Goal: Obtain resource: Download file/media

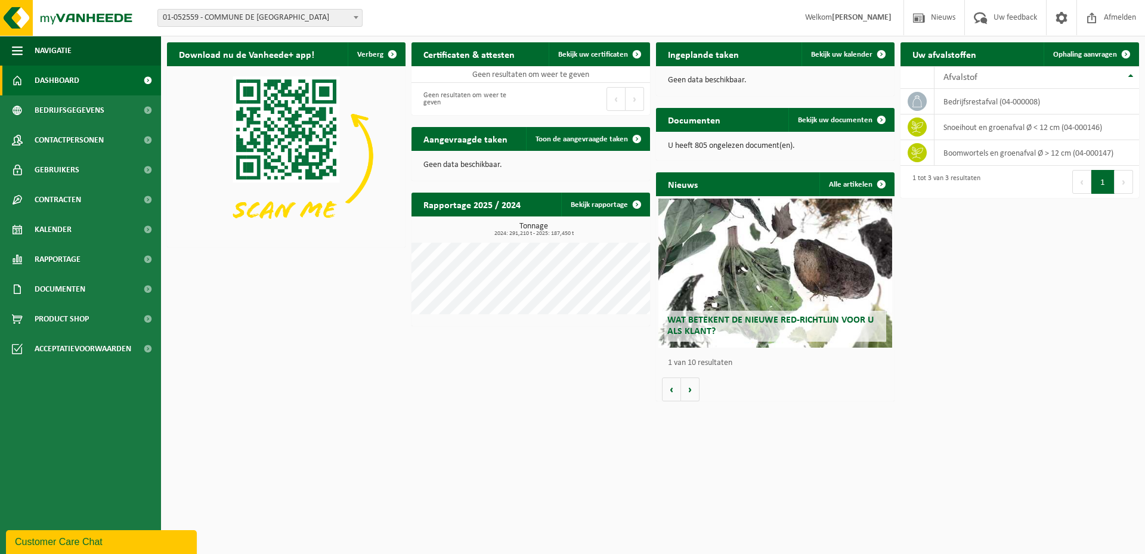
click at [1037, 379] on div "Download nu de Vanheede+ app! Verberg Certificaten & attesten Bekijk uw certifi…" at bounding box center [653, 221] width 978 height 371
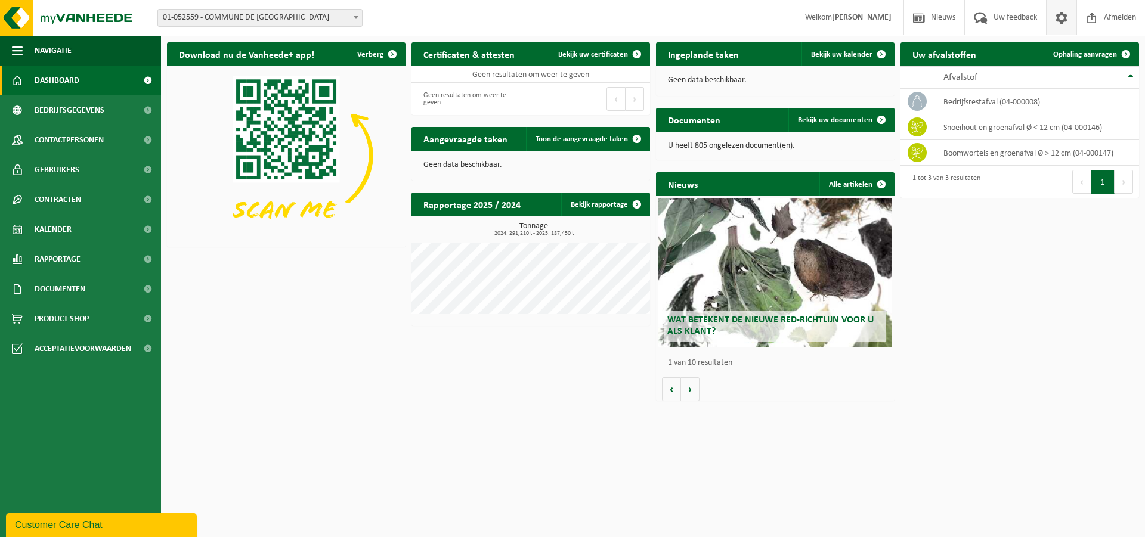
click at [1055, 16] on span at bounding box center [1062, 17] width 18 height 35
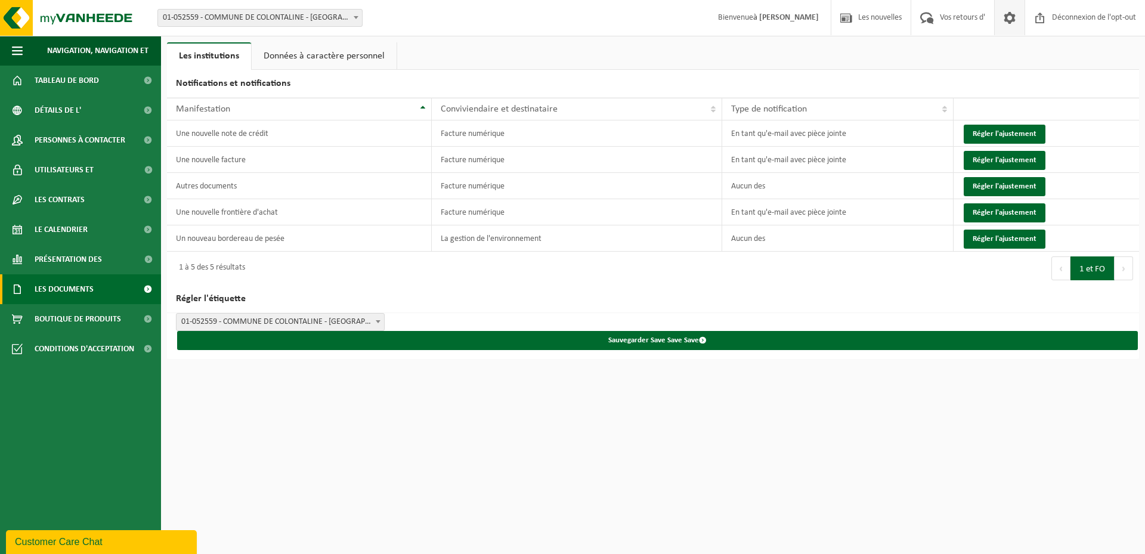
click at [68, 295] on span "Les documents" at bounding box center [64, 289] width 59 height 30
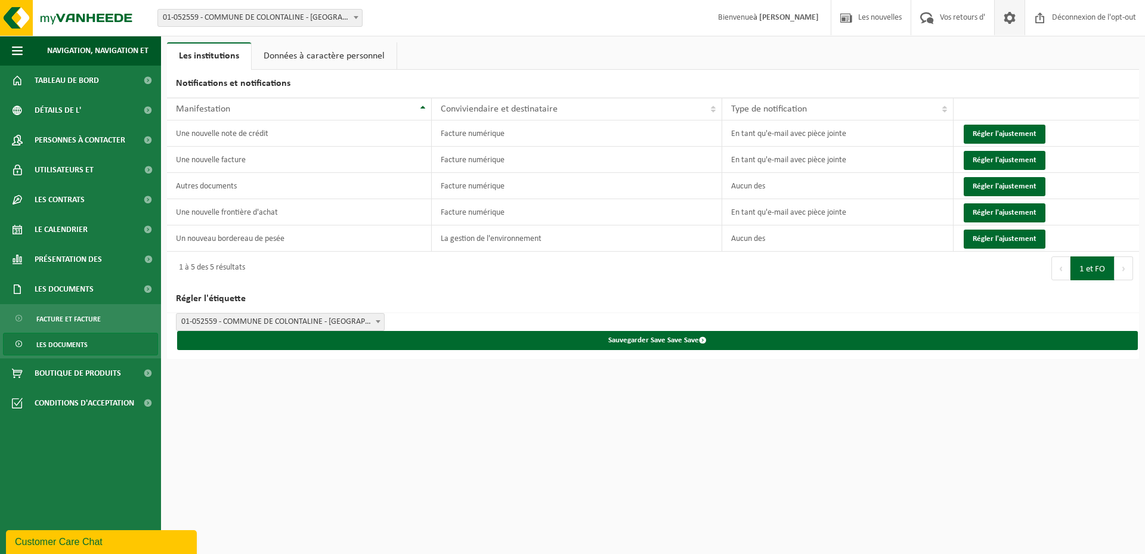
click at [68, 348] on span "Les documents" at bounding box center [61, 344] width 51 height 23
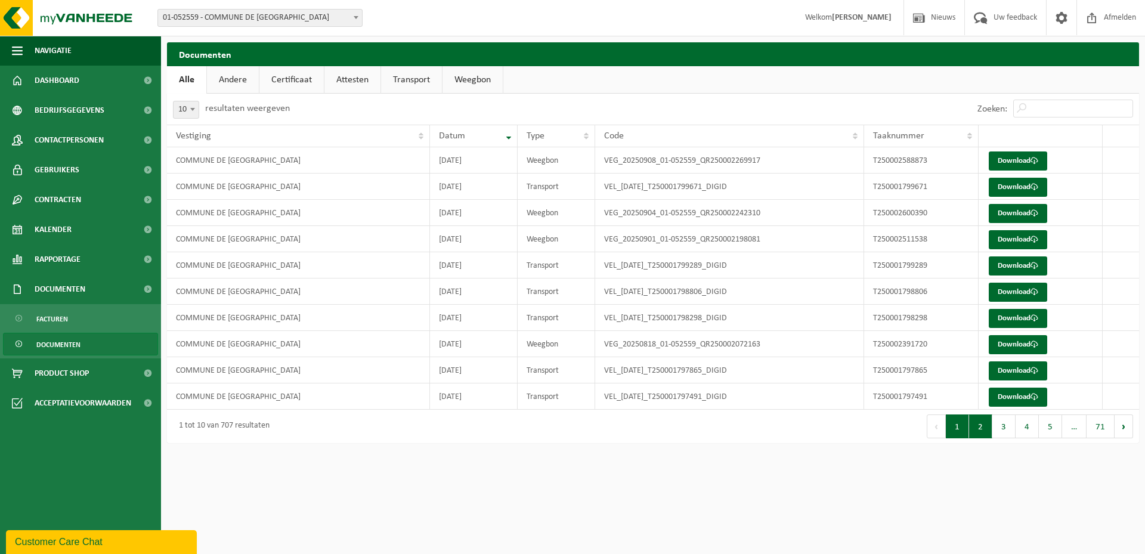
click at [983, 432] on button "2" at bounding box center [980, 427] width 23 height 24
click at [1019, 370] on link "Download" at bounding box center [1018, 371] width 58 height 19
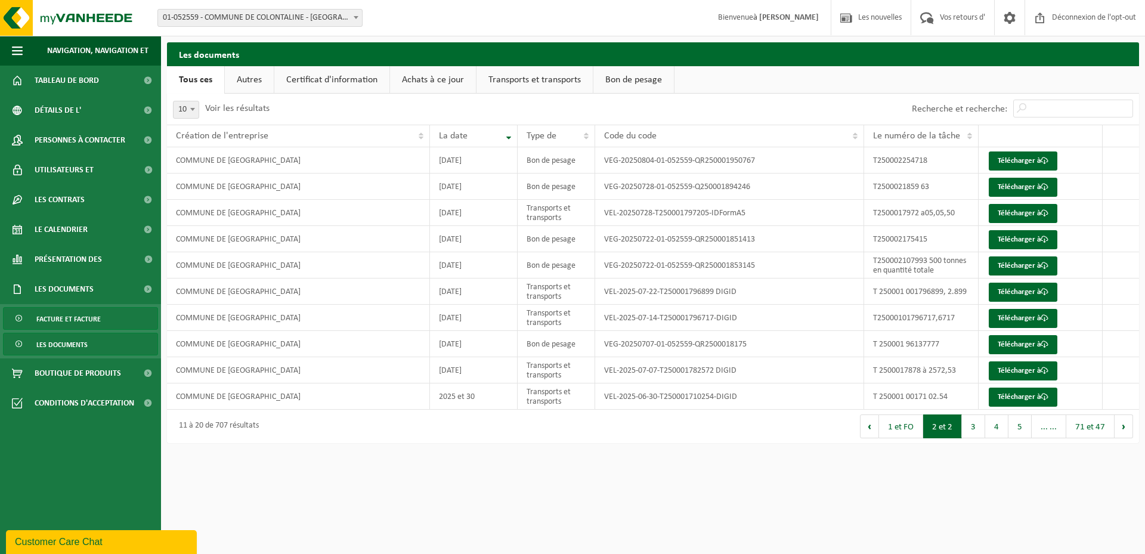
click at [66, 320] on span "Facture et facture" at bounding box center [68, 319] width 64 height 23
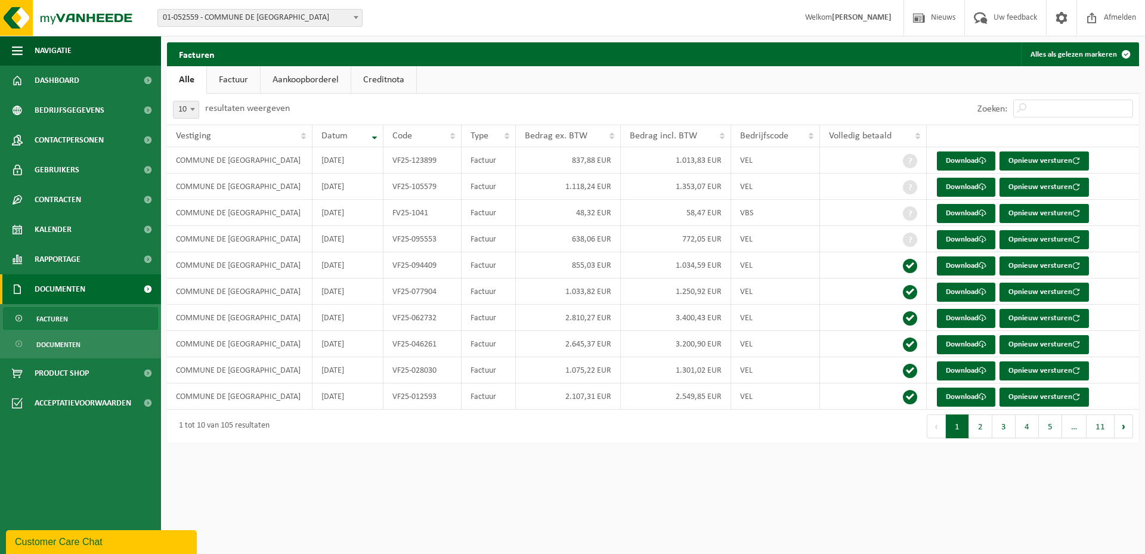
click at [41, 292] on span "Documenten" at bounding box center [60, 289] width 51 height 30
click at [143, 287] on span at bounding box center [147, 289] width 27 height 30
click at [54, 341] on span "Documenten" at bounding box center [58, 344] width 44 height 23
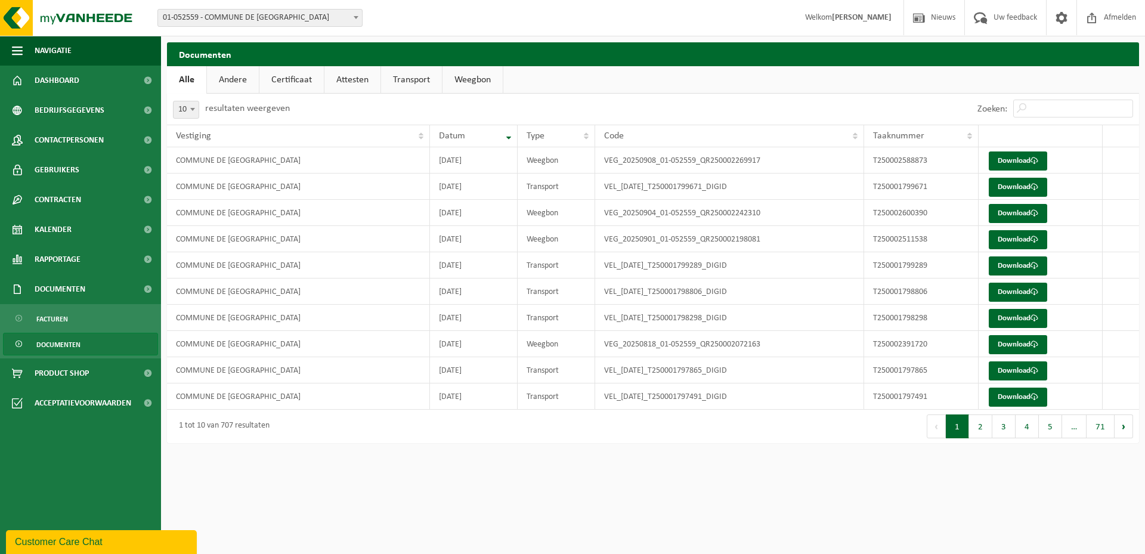
click at [276, 83] on link "Certificaat" at bounding box center [291, 79] width 64 height 27
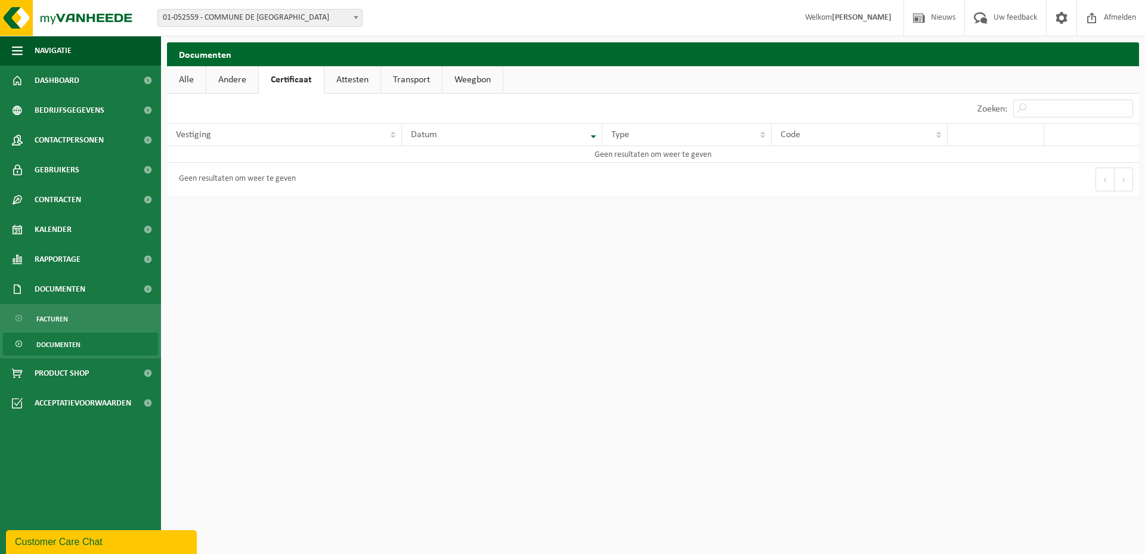
click at [231, 81] on link "Andere" at bounding box center [232, 79] width 52 height 27
click at [191, 82] on link "Alle" at bounding box center [186, 79] width 39 height 27
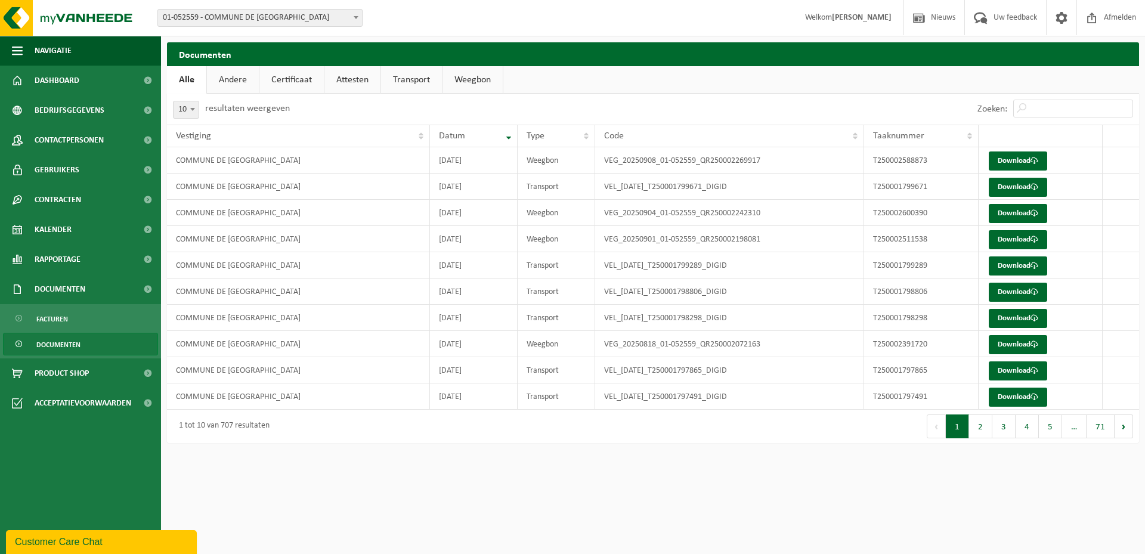
click at [421, 82] on link "Transport" at bounding box center [411, 79] width 61 height 27
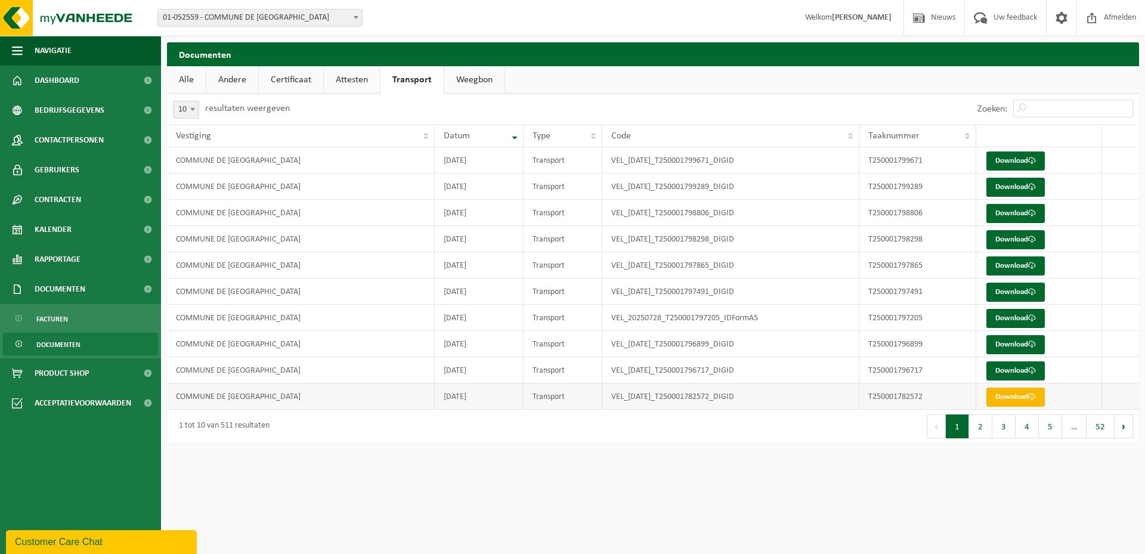
click at [1014, 397] on link "Download" at bounding box center [1016, 397] width 58 height 19
click at [50, 256] on span "Rapportage" at bounding box center [58, 260] width 46 height 30
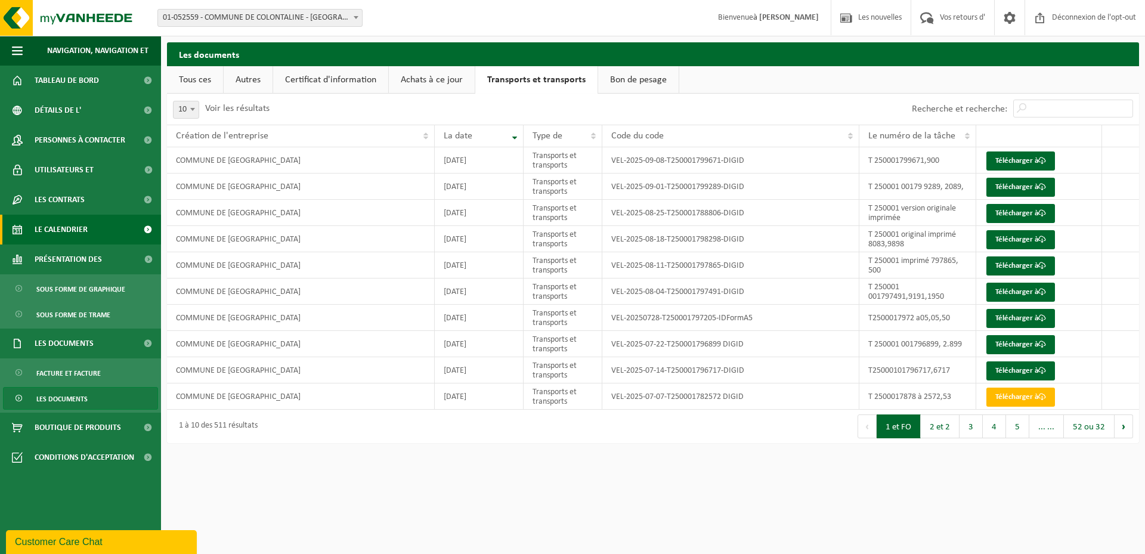
click at [76, 231] on span "Le calendrier" at bounding box center [61, 230] width 53 height 30
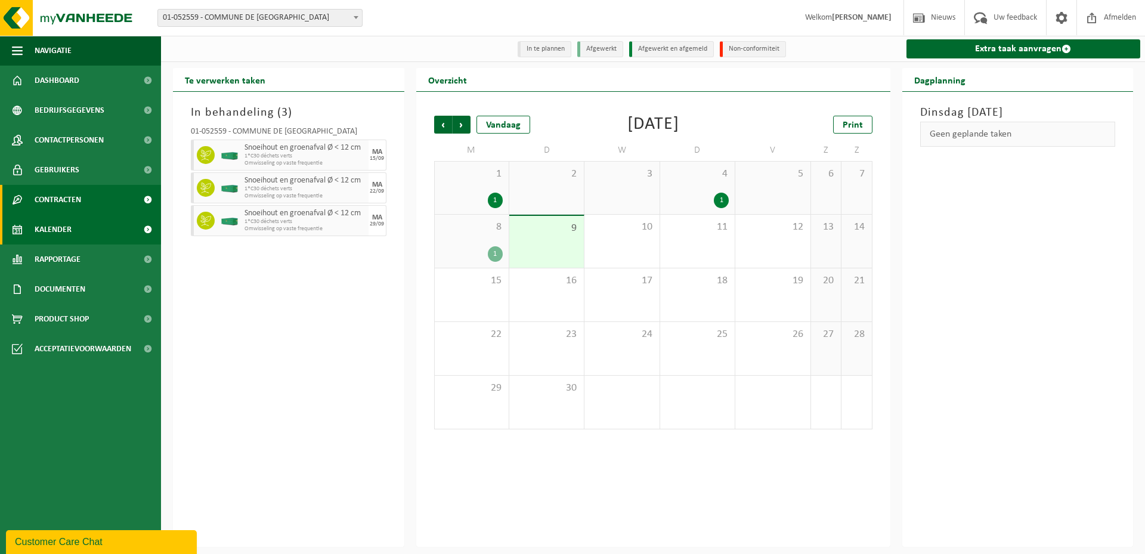
click at [69, 200] on span "Contracten" at bounding box center [58, 200] width 47 height 30
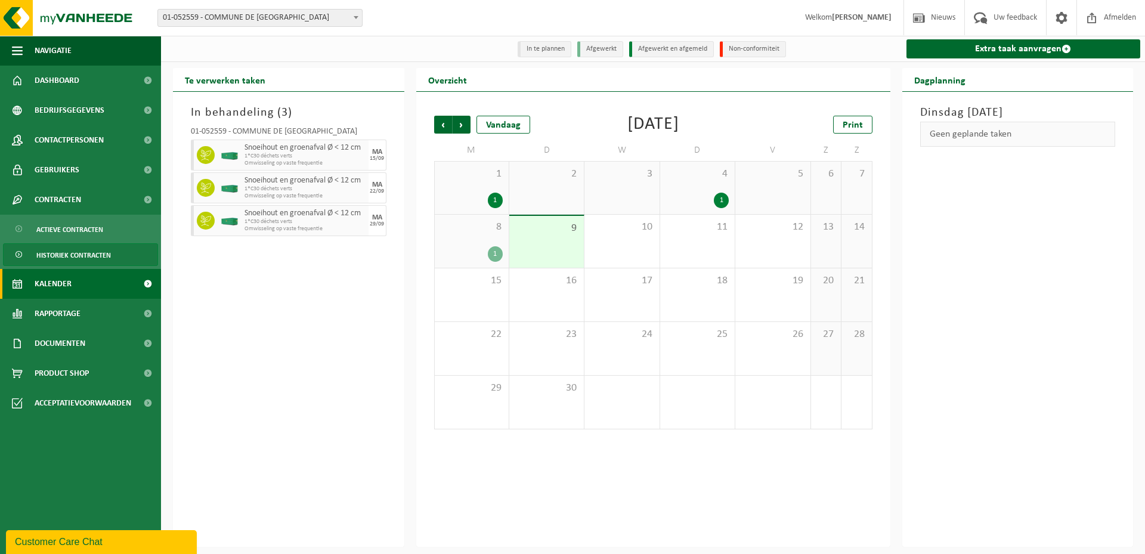
click at [71, 254] on span "Historiek contracten" at bounding box center [73, 255] width 75 height 23
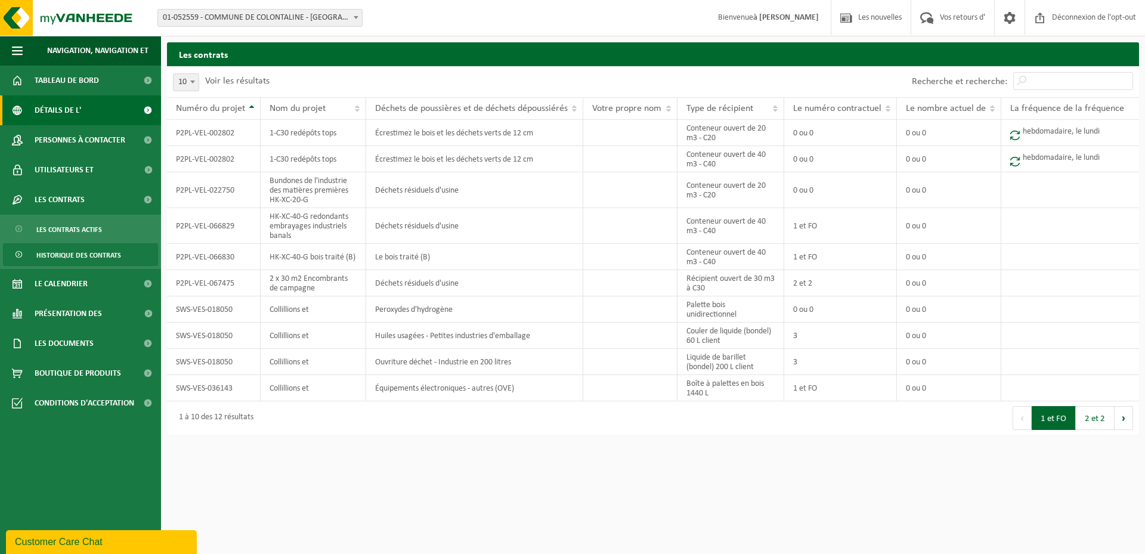
click at [51, 112] on span "Détails de l'" at bounding box center [58, 110] width 47 height 30
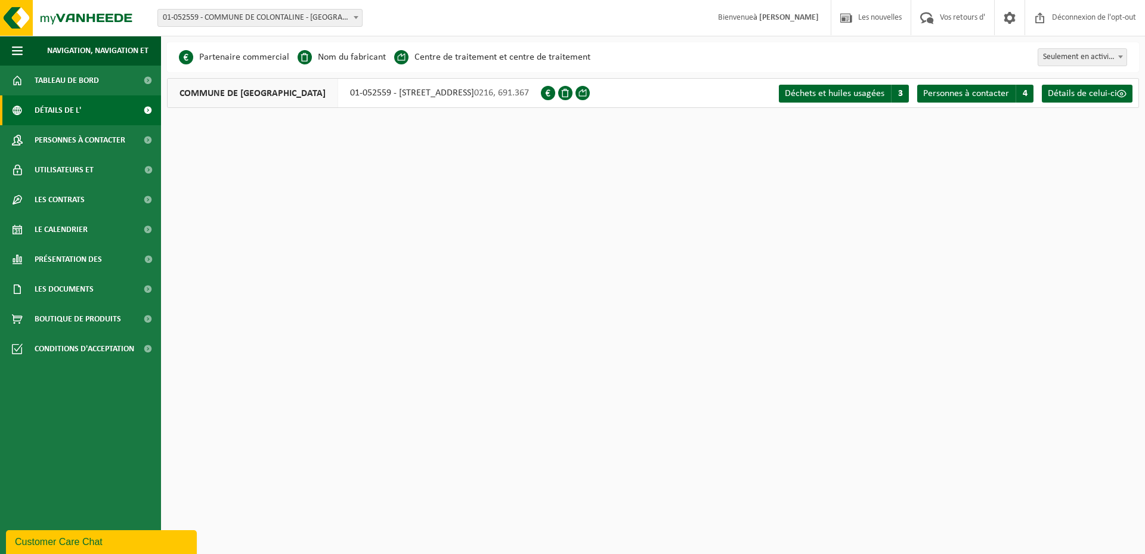
click at [147, 111] on span at bounding box center [147, 110] width 27 height 30
click at [17, 293] on span at bounding box center [17, 289] width 11 height 30
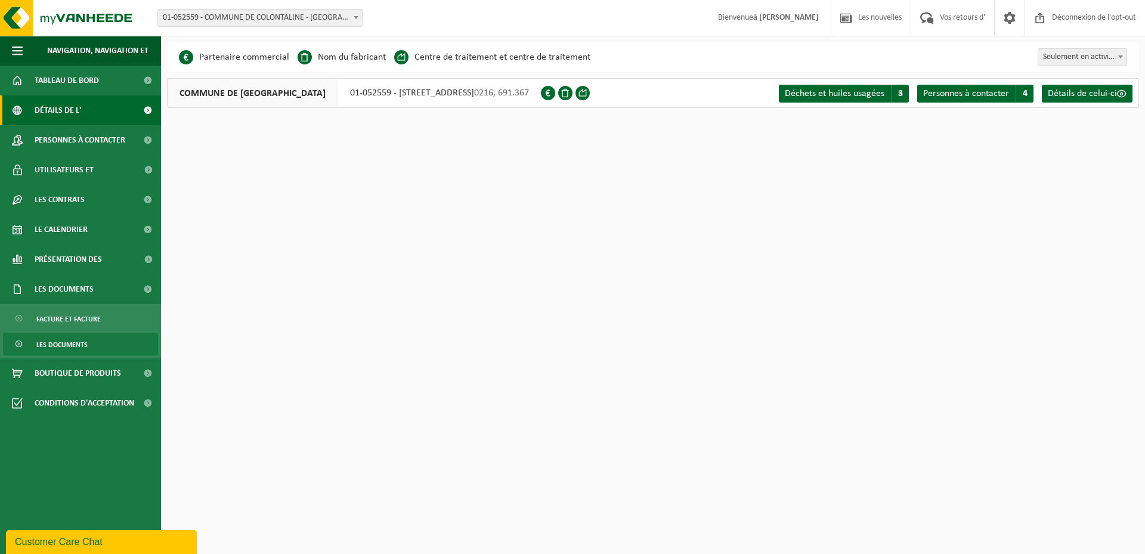
click at [47, 347] on span "Les documents" at bounding box center [61, 344] width 51 height 23
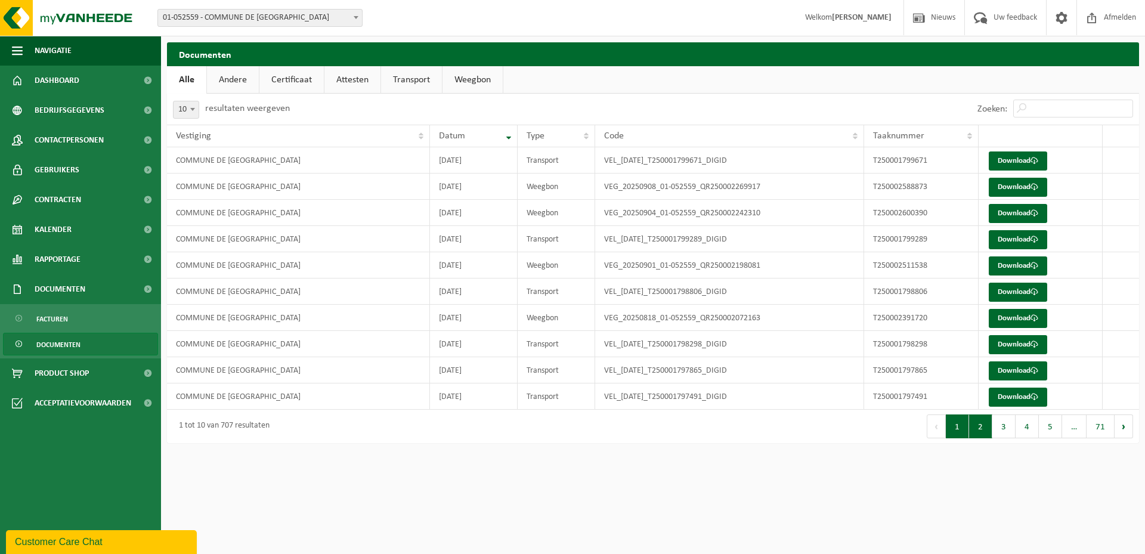
click at [984, 433] on button "2" at bounding box center [980, 427] width 23 height 24
click at [961, 431] on button "1" at bounding box center [957, 427] width 23 height 24
click at [978, 434] on button "2" at bounding box center [980, 427] width 23 height 24
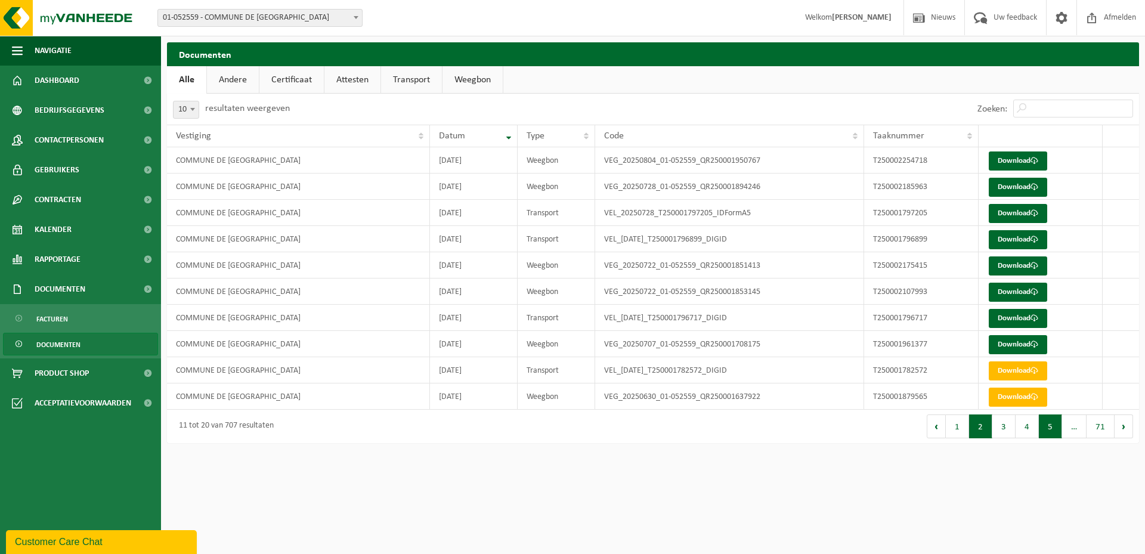
click at [1053, 430] on button "5" at bounding box center [1050, 427] width 23 height 24
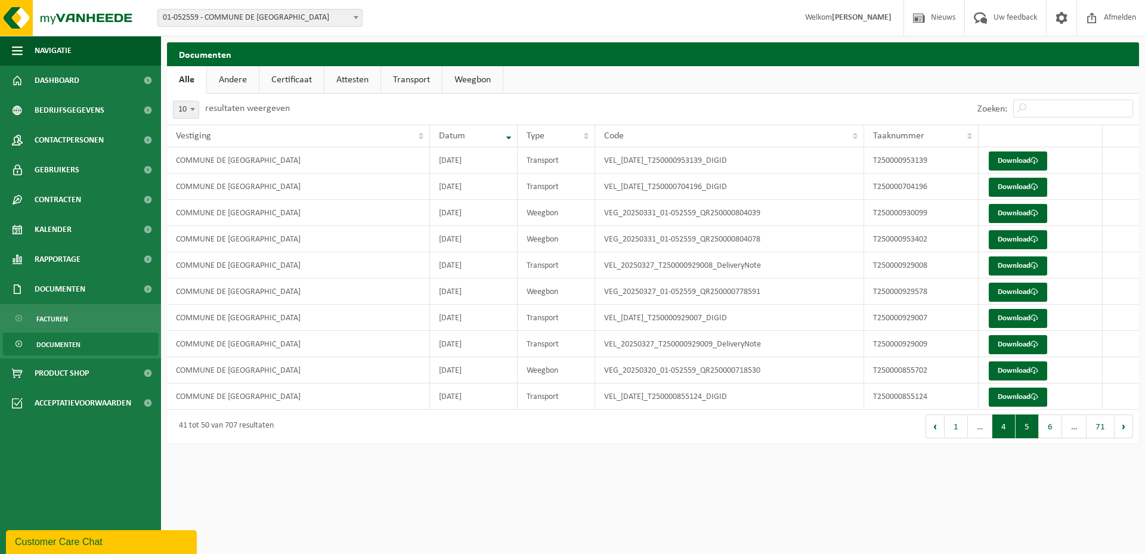
click at [1009, 434] on button "4" at bounding box center [1004, 427] width 23 height 24
click at [1048, 424] on button "5" at bounding box center [1050, 427] width 23 height 24
click at [1047, 427] on button "6" at bounding box center [1050, 427] width 23 height 24
click at [1000, 434] on button "5" at bounding box center [1004, 427] width 23 height 24
click at [953, 431] on button "1" at bounding box center [956, 427] width 23 height 24
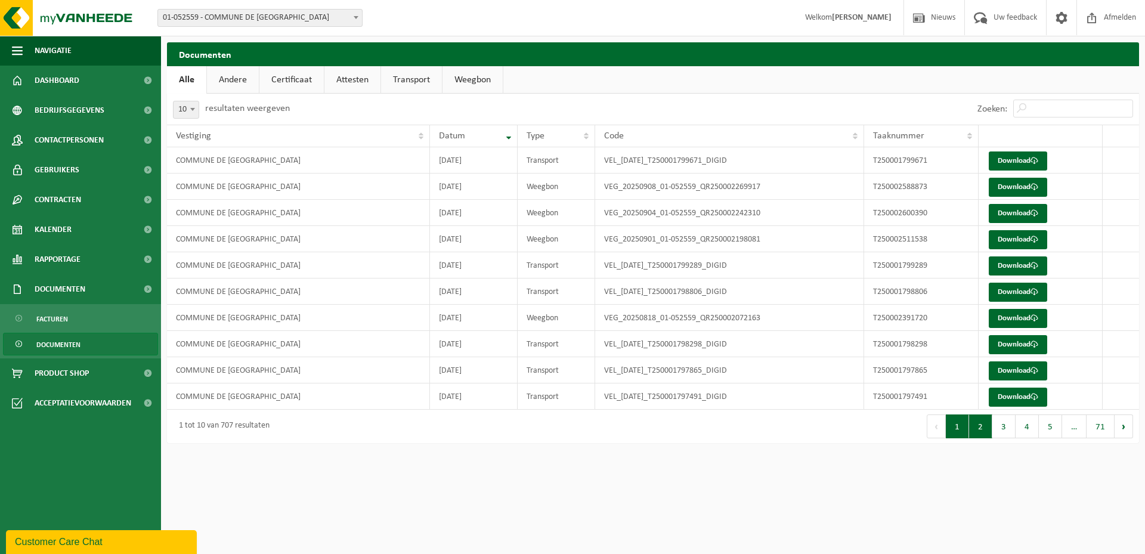
click at [983, 431] on button "2" at bounding box center [980, 427] width 23 height 24
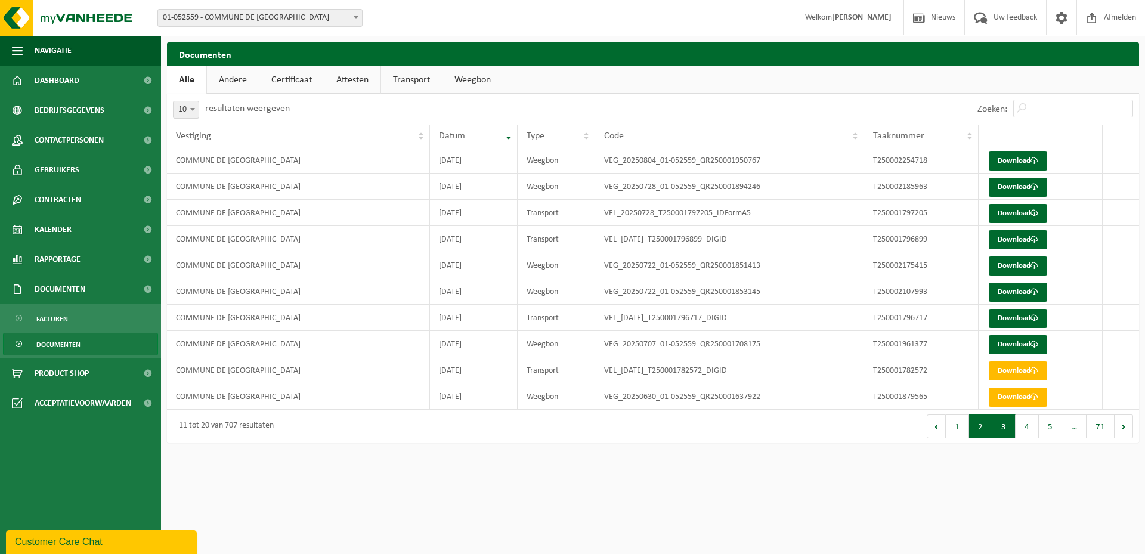
click at [1009, 428] on button "3" at bounding box center [1004, 427] width 23 height 24
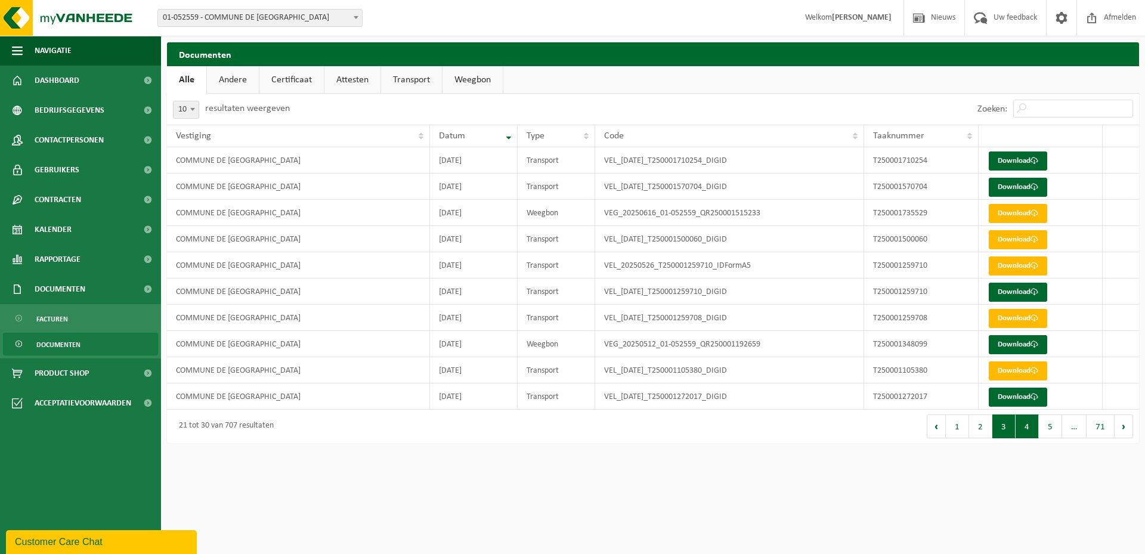
click at [1027, 429] on button "4" at bounding box center [1027, 427] width 23 height 24
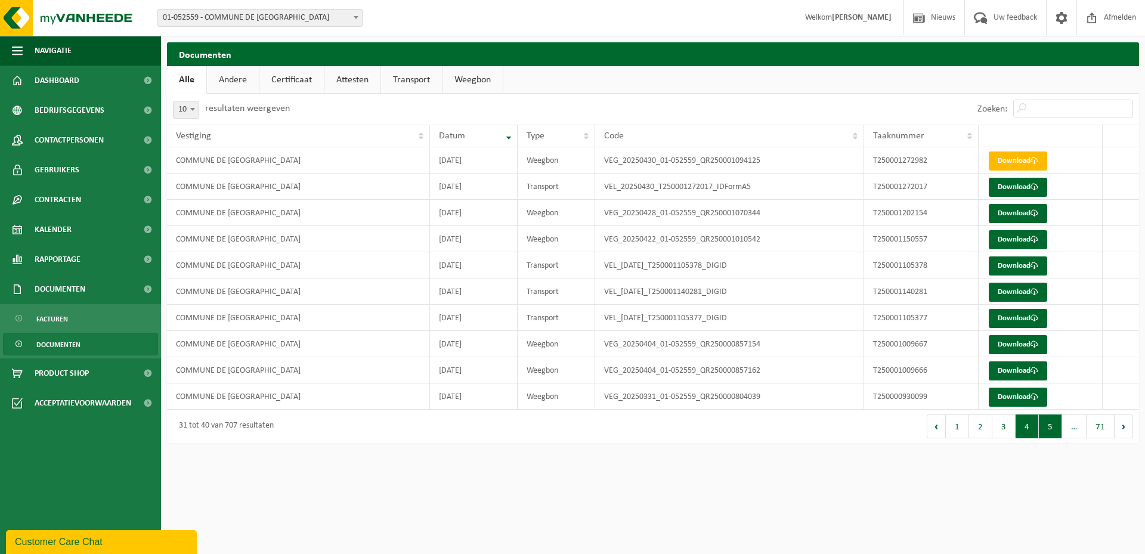
click at [1051, 429] on button "5" at bounding box center [1050, 427] width 23 height 24
click at [1017, 239] on link "Download" at bounding box center [1018, 239] width 58 height 19
click at [1011, 160] on link "Download" at bounding box center [1018, 161] width 58 height 19
click at [403, 78] on link "Transport" at bounding box center [411, 79] width 61 height 27
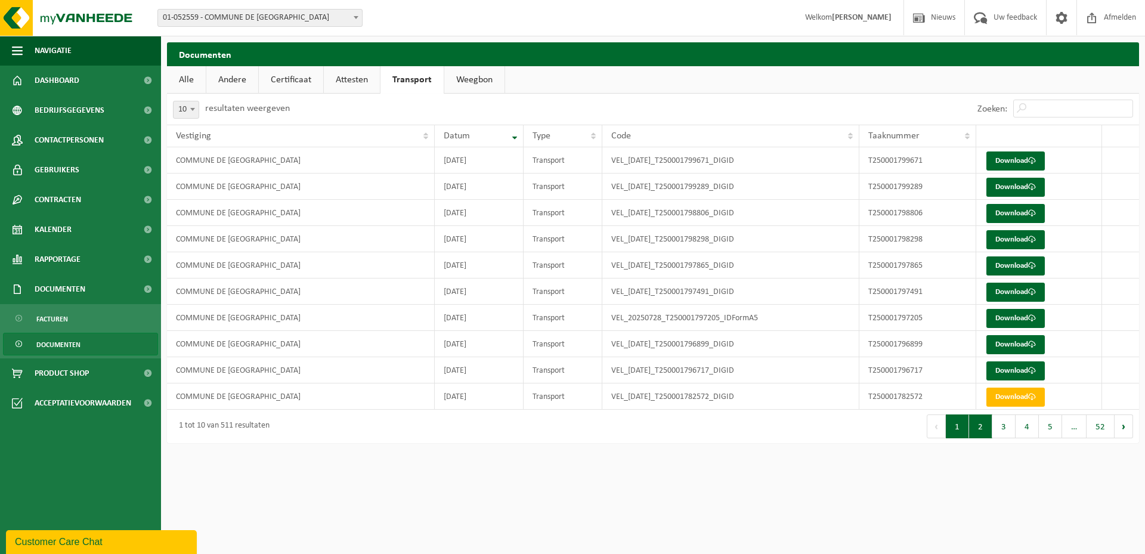
click at [980, 429] on button "2" at bounding box center [980, 427] width 23 height 24
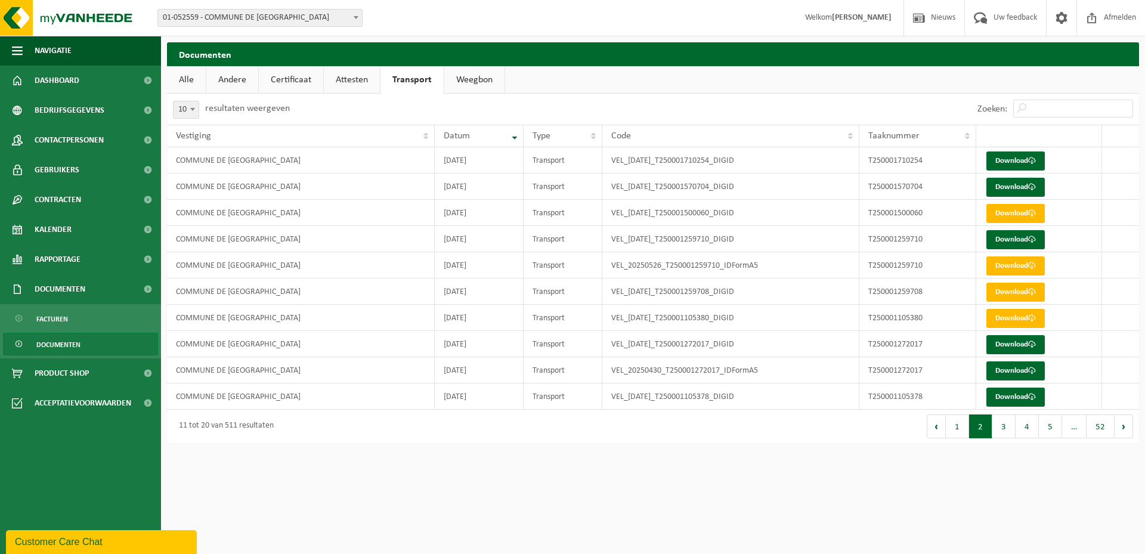
click at [980, 429] on button "2" at bounding box center [980, 427] width 23 height 24
click at [1000, 430] on button "3" at bounding box center [1004, 427] width 23 height 24
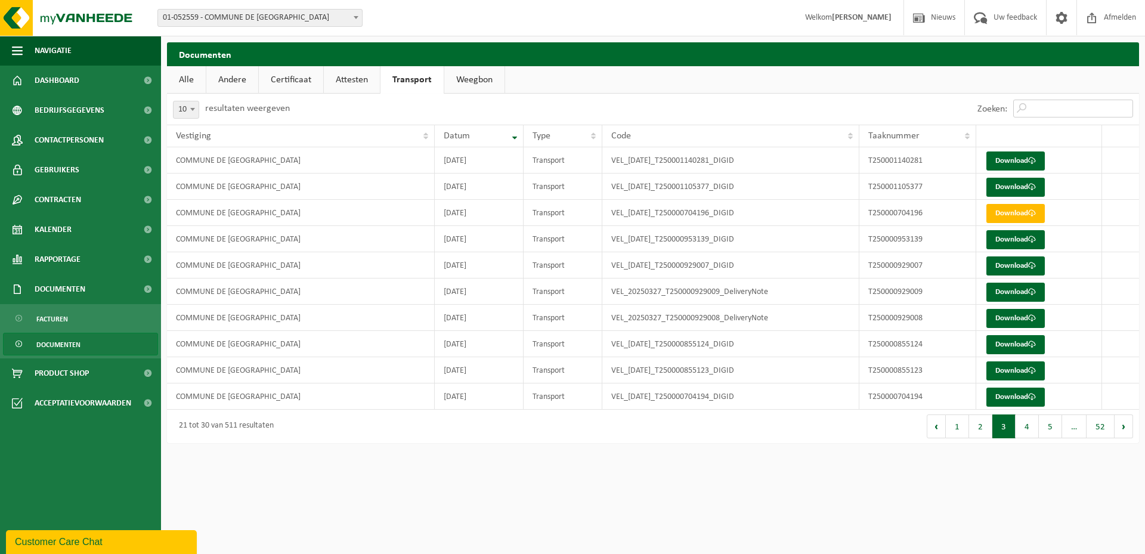
click at [1050, 110] on input "Zoeken:" at bounding box center [1074, 109] width 120 height 18
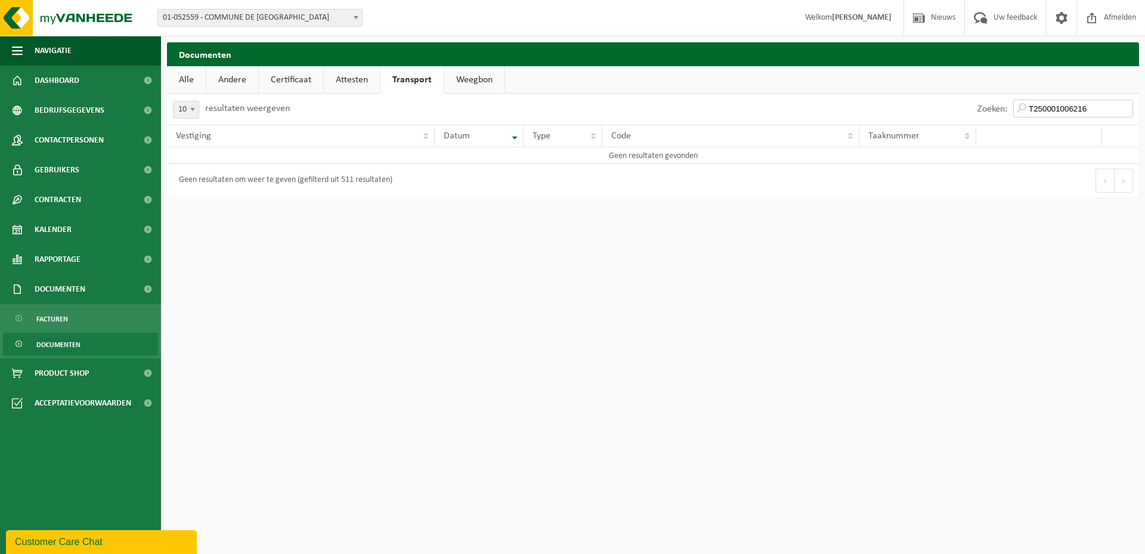
type input "T250001006216"
click at [468, 84] on link "Weegbon" at bounding box center [474, 79] width 60 height 27
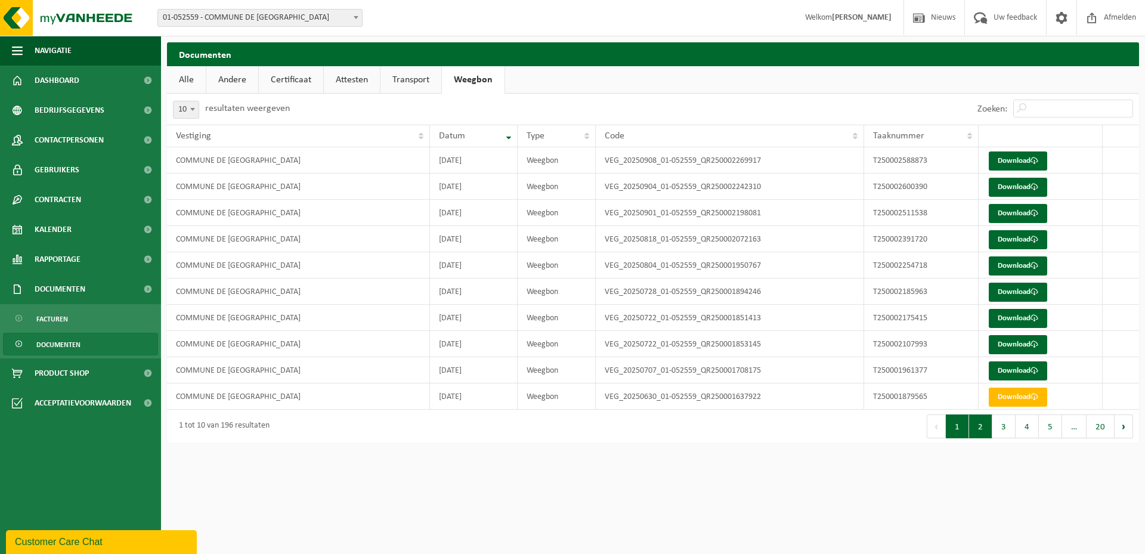
click at [985, 434] on button "2" at bounding box center [980, 427] width 23 height 24
click at [1007, 432] on button "3" at bounding box center [1004, 427] width 23 height 24
click at [983, 433] on button "2" at bounding box center [980, 427] width 23 height 24
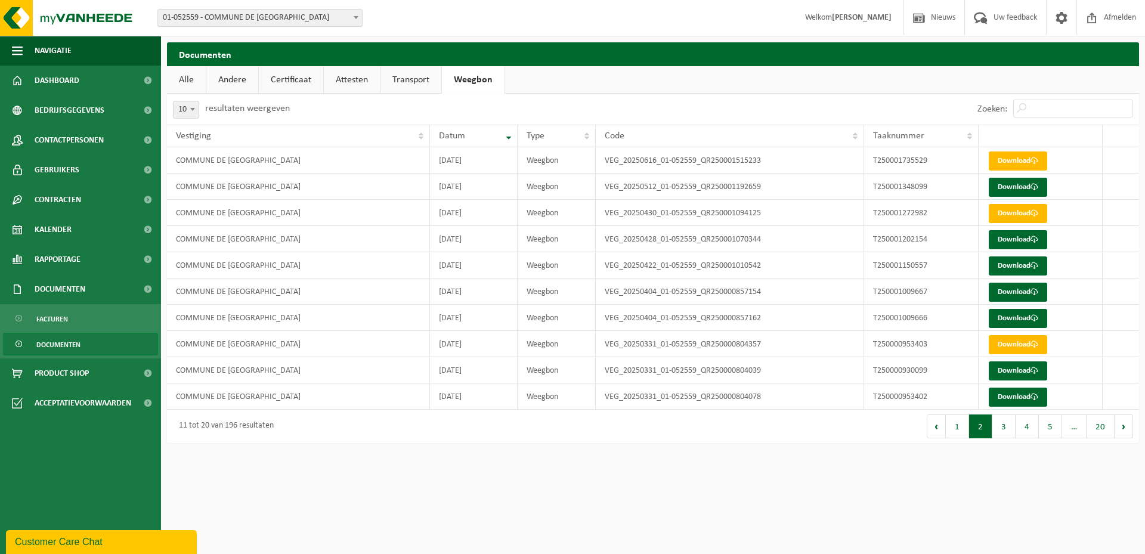
click at [983, 434] on button "2" at bounding box center [980, 427] width 23 height 24
click at [400, 82] on link "Transport" at bounding box center [411, 79] width 61 height 27
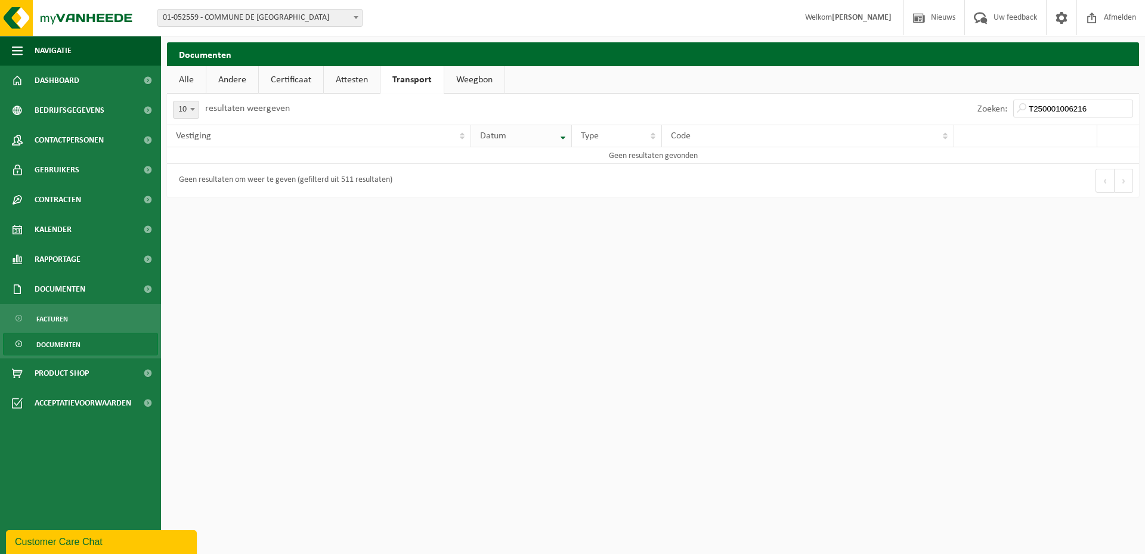
click at [561, 140] on th "Datum" at bounding box center [521, 136] width 101 height 23
click at [462, 135] on th "Vestiging" at bounding box center [319, 136] width 304 height 23
drag, startPoint x: 1095, startPoint y: 106, endPoint x: 823, endPoint y: 110, distance: 272.1
click at [1014, 110] on input "T250001006216" at bounding box center [1074, 109] width 120 height 18
type input "0216691367"
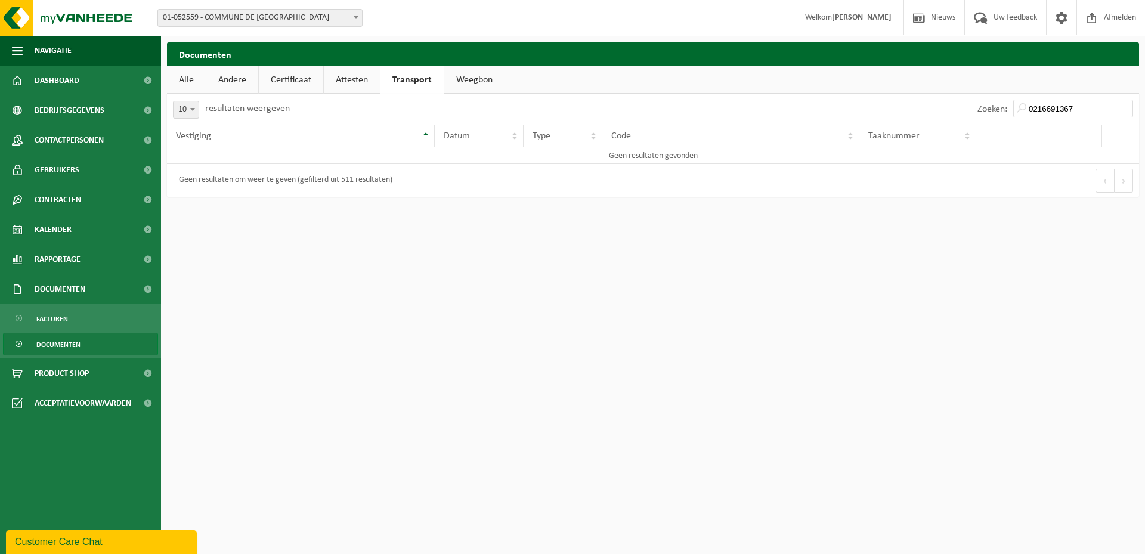
click at [354, 19] on span at bounding box center [356, 18] width 12 height 16
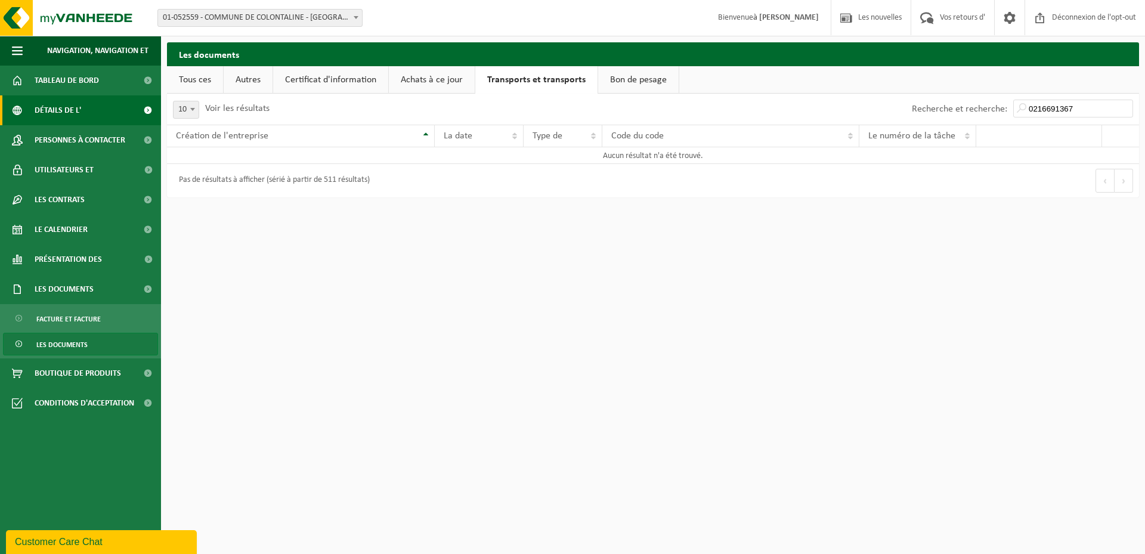
click at [147, 107] on span at bounding box center [147, 110] width 27 height 30
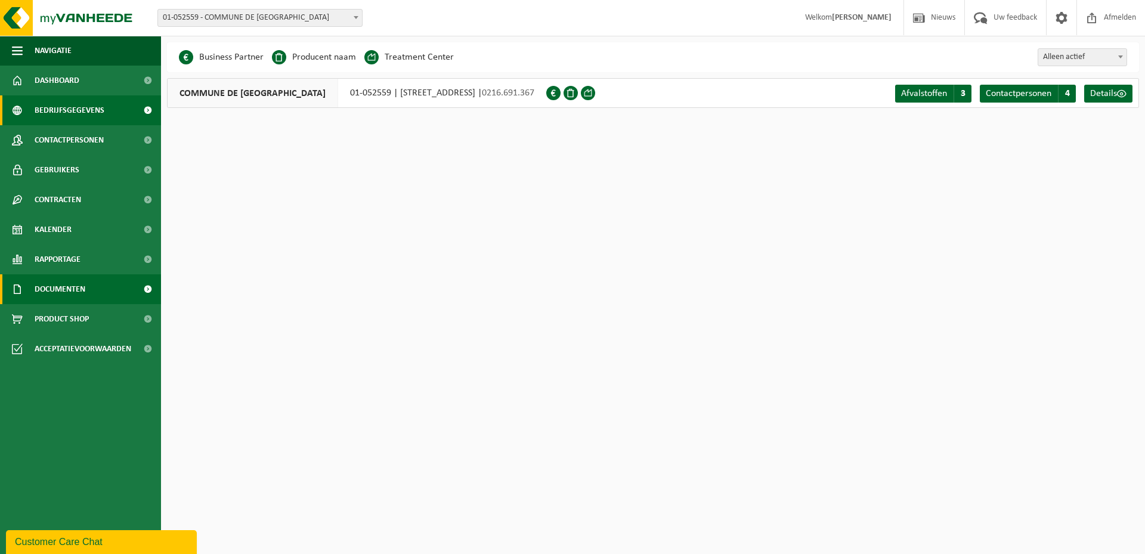
click at [72, 289] on span "Documenten" at bounding box center [60, 289] width 51 height 30
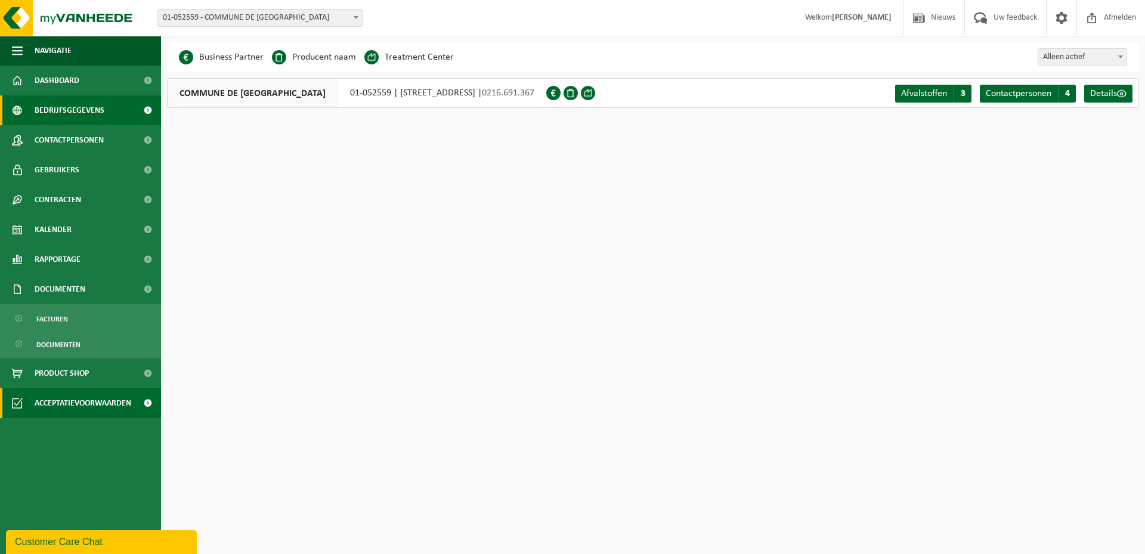
click at [58, 409] on span "Acceptatievoorwaarden" at bounding box center [83, 403] width 97 height 30
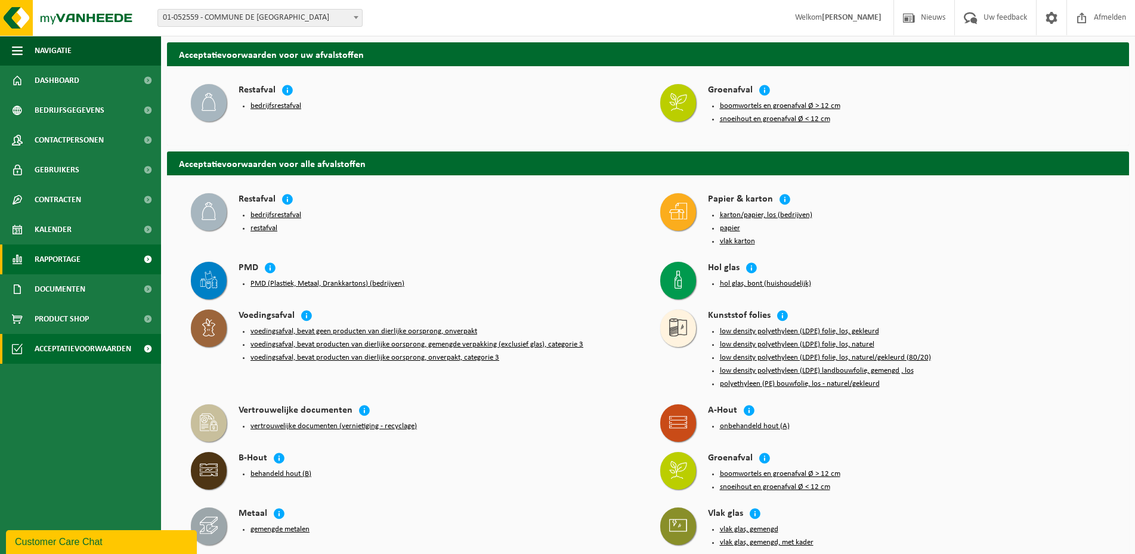
click at [42, 260] on span "Rapportage" at bounding box center [58, 260] width 46 height 30
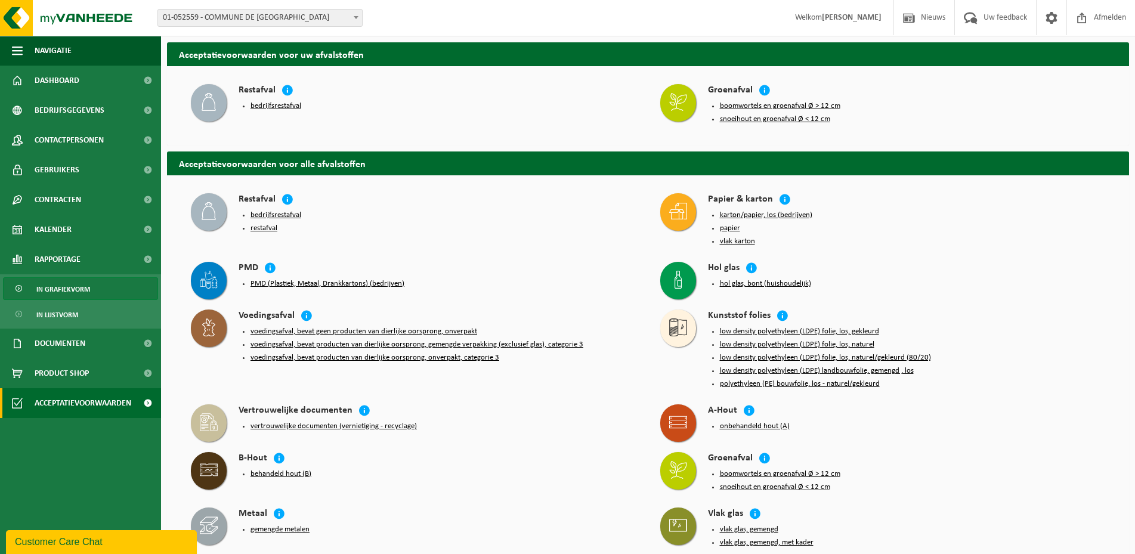
click at [47, 288] on span "In grafiekvorm" at bounding box center [63, 289] width 54 height 23
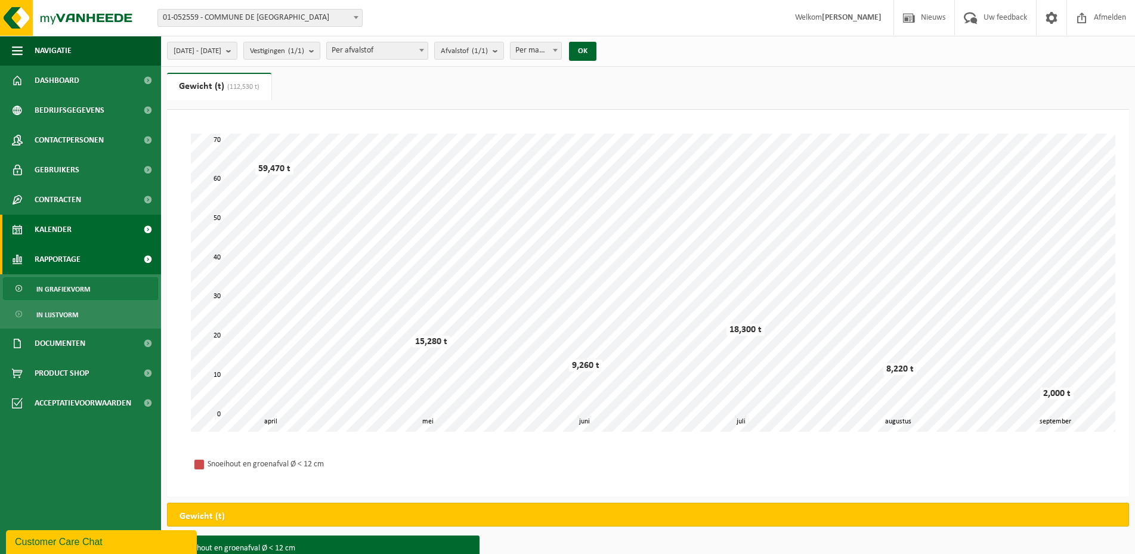
click at [65, 231] on span "Kalender" at bounding box center [53, 230] width 37 height 30
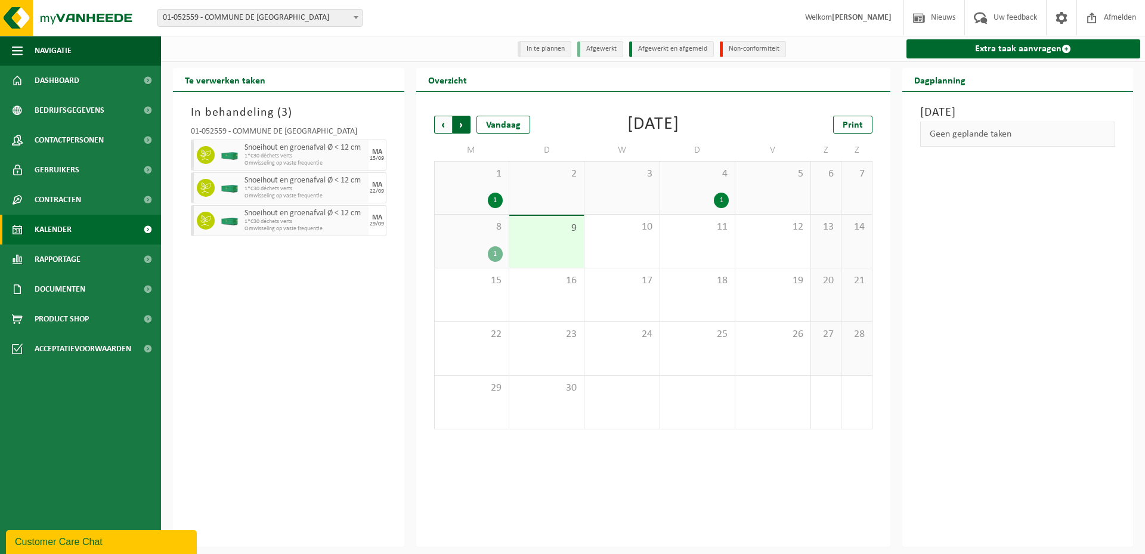
click at [441, 128] on span "Vorige" at bounding box center [443, 125] width 18 height 18
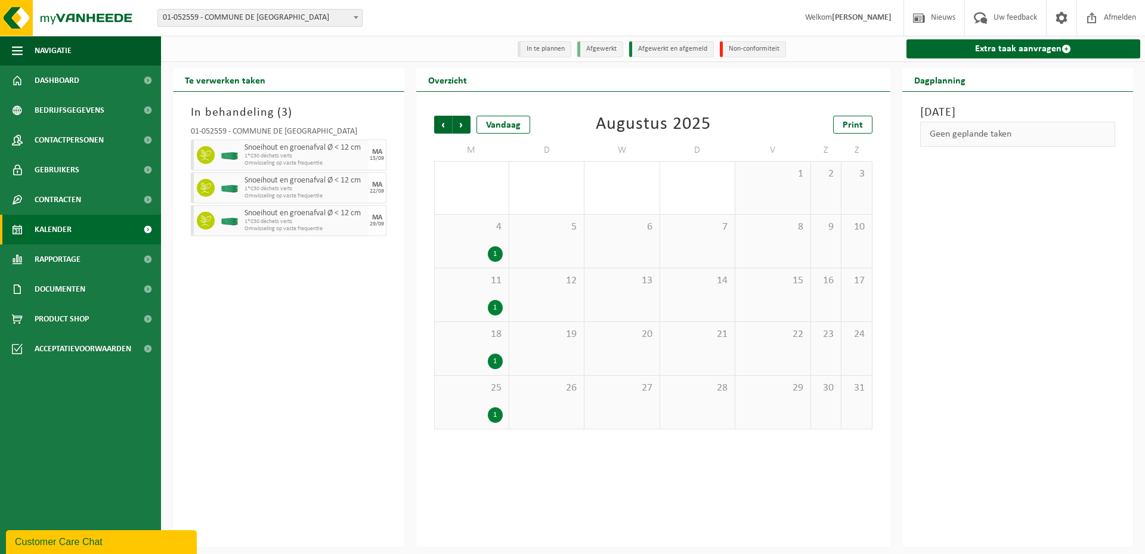
click at [441, 128] on span "Vorige" at bounding box center [443, 125] width 18 height 18
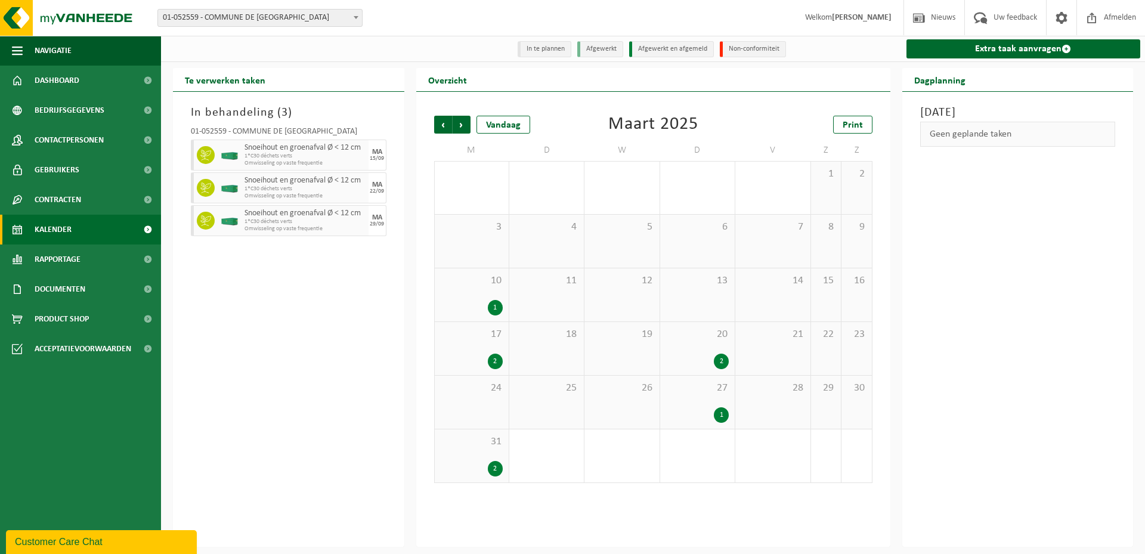
click at [492, 472] on div "2" at bounding box center [495, 469] width 15 height 16
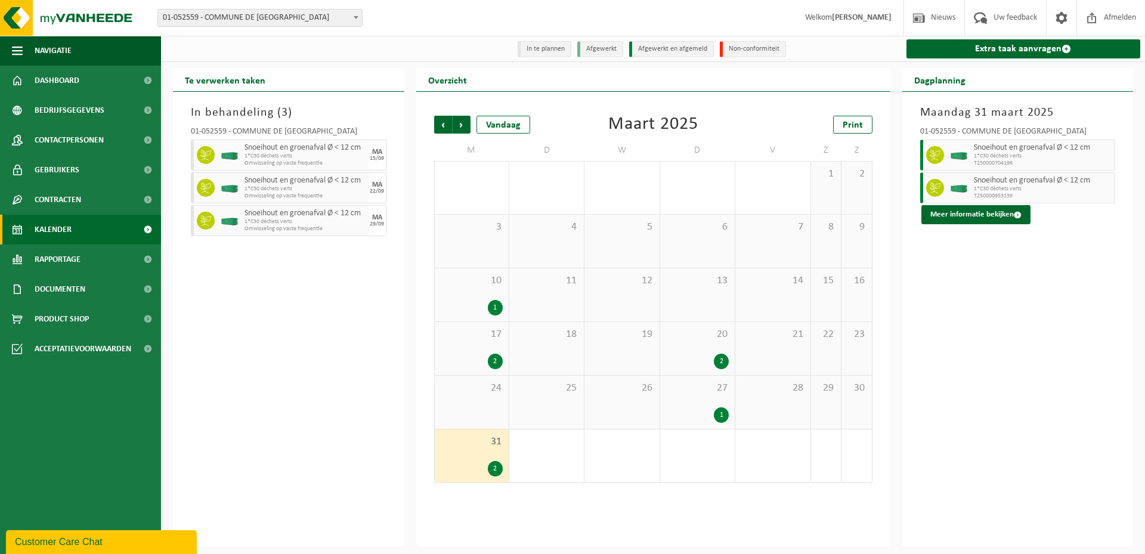
click at [992, 154] on span "1*C30 déchets verts" at bounding box center [1043, 156] width 138 height 7
click at [935, 156] on icon at bounding box center [935, 155] width 11 height 11
click at [954, 157] on img at bounding box center [959, 155] width 18 height 9
click at [957, 217] on button "Meer informatie bekijken" at bounding box center [976, 214] width 109 height 19
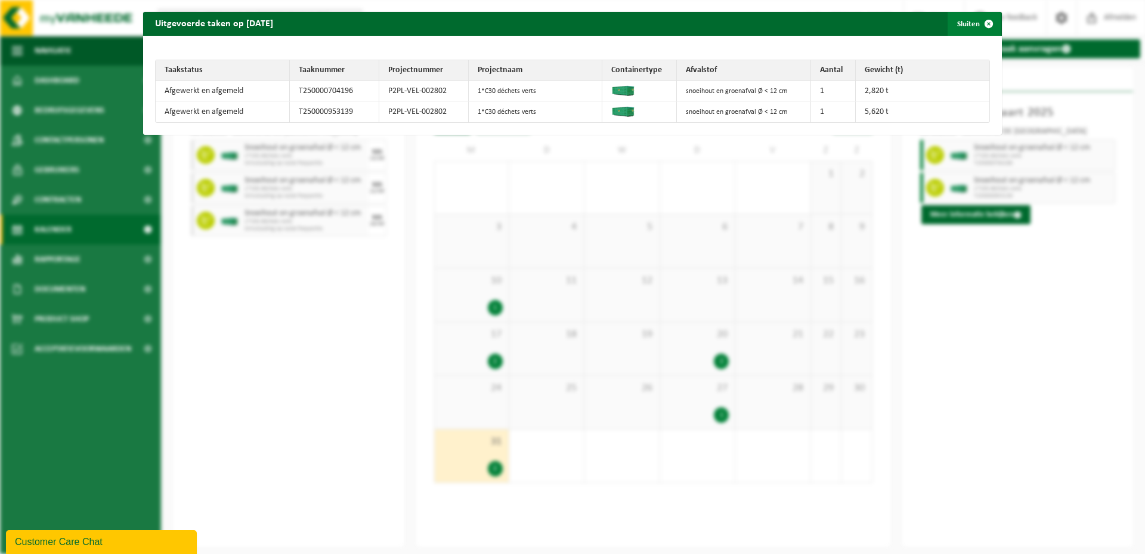
click at [984, 25] on span "button" at bounding box center [989, 24] width 24 height 24
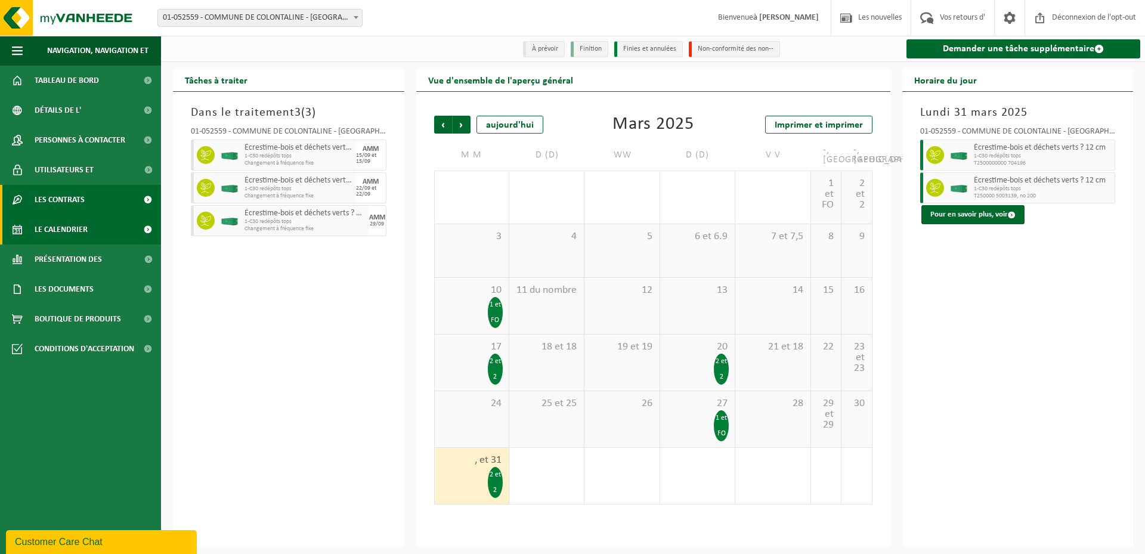
click at [69, 198] on span "Les contrats" at bounding box center [60, 200] width 50 height 30
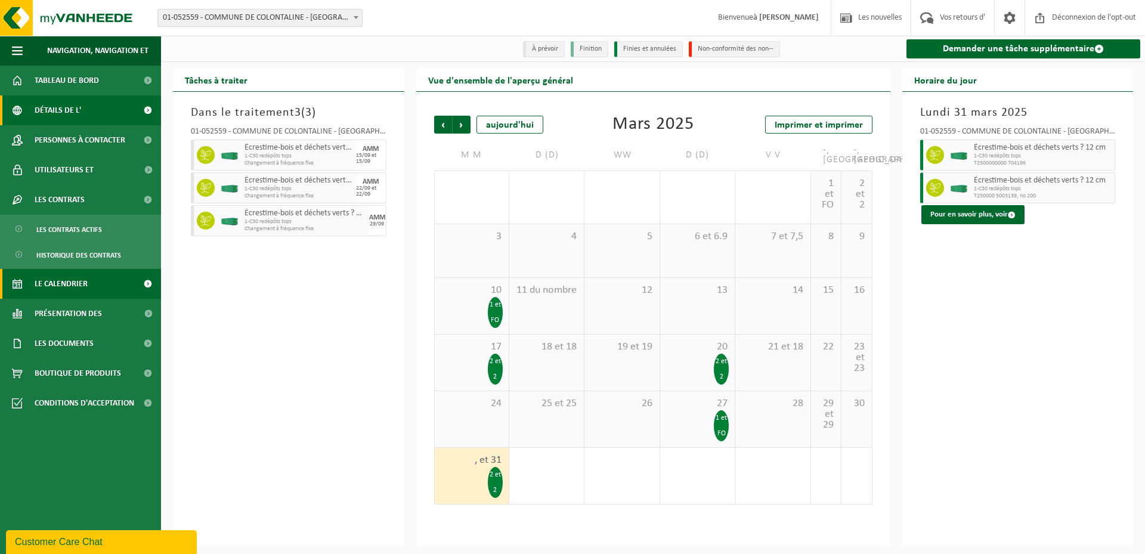
click at [73, 112] on span "Détails de l'" at bounding box center [58, 110] width 47 height 30
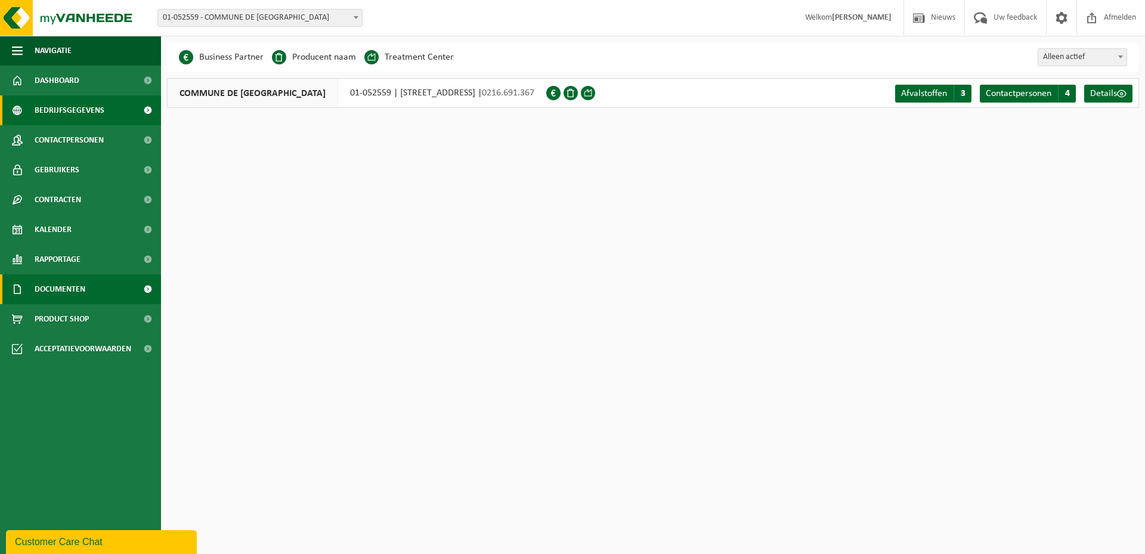
click at [56, 290] on span "Documenten" at bounding box center [60, 289] width 51 height 30
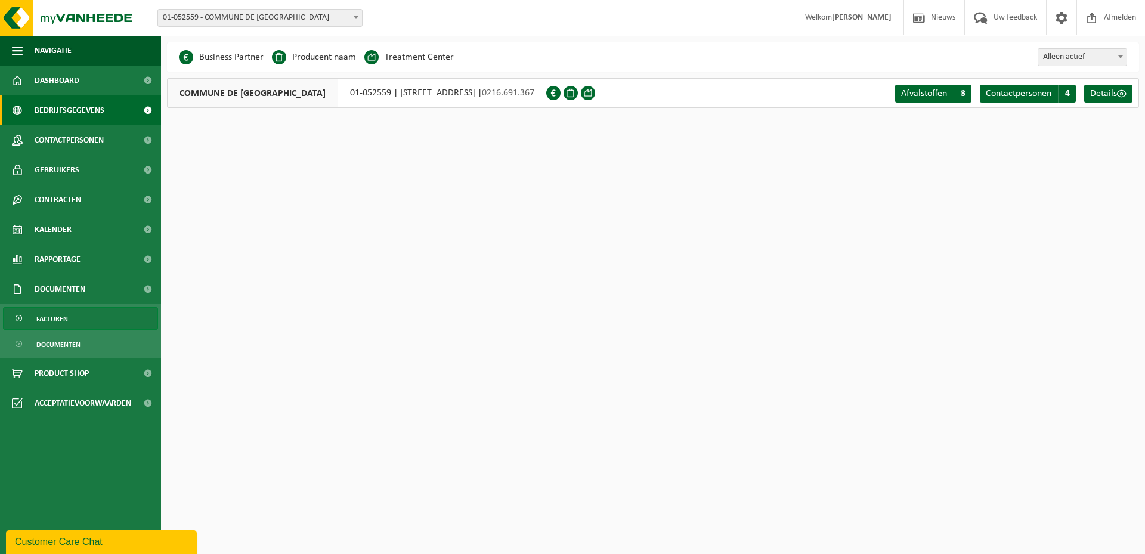
click at [63, 321] on span "Facturen" at bounding box center [52, 319] width 32 height 23
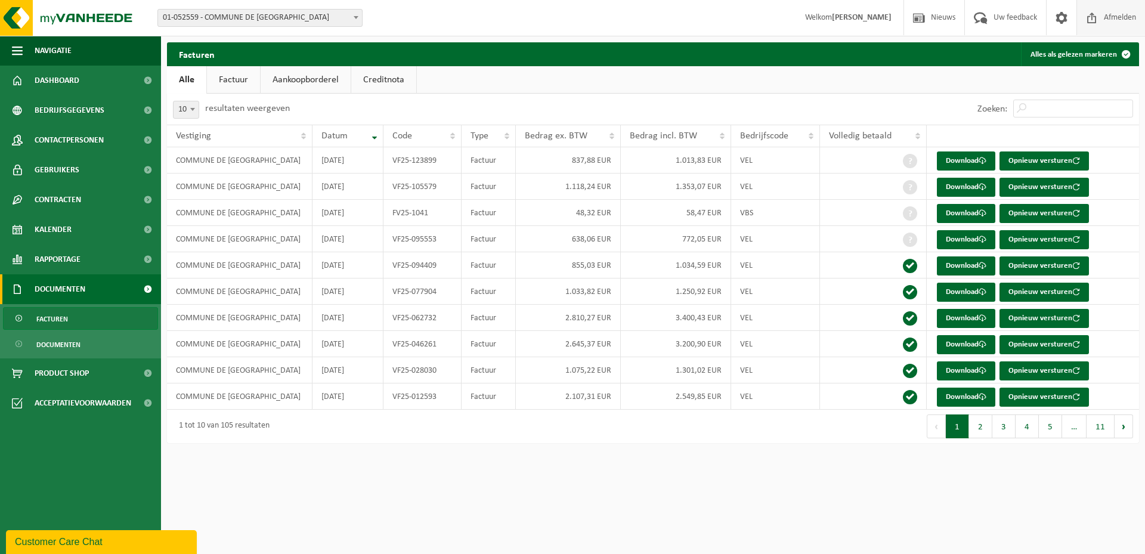
click at [1116, 17] on span "Afmelden" at bounding box center [1120, 17] width 38 height 35
